Goal: Task Accomplishment & Management: Manage account settings

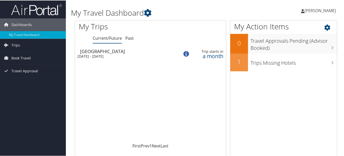
click at [326, 27] on icon at bounding box center [331, 26] width 15 height 9
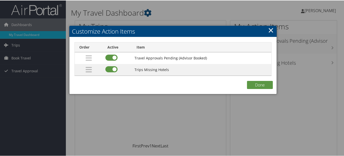
click at [269, 29] on link "×" at bounding box center [271, 30] width 6 height 10
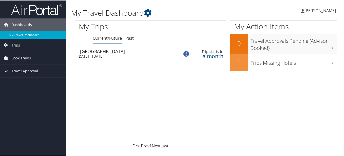
click at [320, 11] on span "[PERSON_NAME]" at bounding box center [320, 10] width 31 height 6
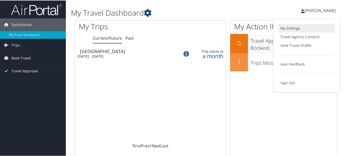
click at [293, 29] on link "My Settings" at bounding box center [306, 28] width 57 height 9
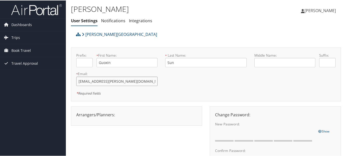
drag, startPoint x: 98, startPoint y: 80, endPoint x: 76, endPoint y: 77, distance: 22.0
click at [77, 77] on input "[EMAIL_ADDRESS][PERSON_NAME][DOMAIN_NAME]" at bounding box center [116, 80] width 81 height 9
type input "[EMAIL_ADDRESS][PERSON_NAME][DOMAIN_NAME]"
click at [185, 82] on div "Prefix: * First Name: [PERSON_NAME] This field is required * Last Name: Sun Thi…" at bounding box center [205, 73] width 267 height 43
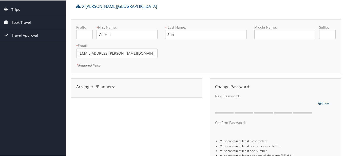
scroll to position [70, 0]
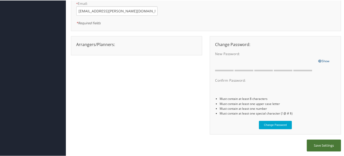
click at [314, 147] on button "Save Settings" at bounding box center [324, 145] width 34 height 12
click at [317, 146] on button "Save Settings" at bounding box center [324, 145] width 34 height 12
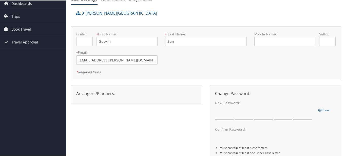
scroll to position [0, 0]
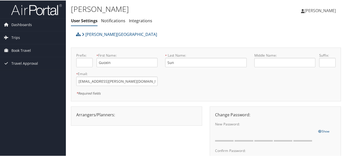
click at [91, 20] on link "User Settings" at bounding box center [84, 20] width 27 height 6
click at [116, 18] on link "Notifications" at bounding box center [113, 20] width 24 height 6
